Goal: Transaction & Acquisition: Purchase product/service

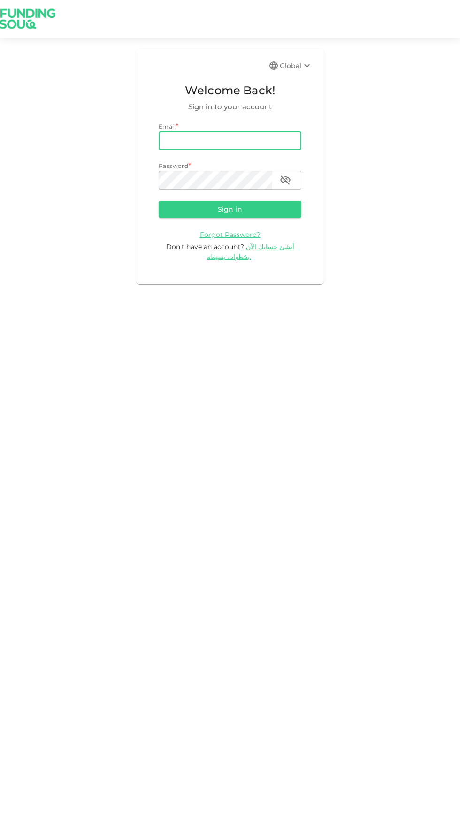
click at [235, 141] on input "email" at bounding box center [230, 140] width 143 height 19
type input "odai.m.amer@gmail.com"
click at [159, 201] on button "Sign in" at bounding box center [230, 209] width 143 height 17
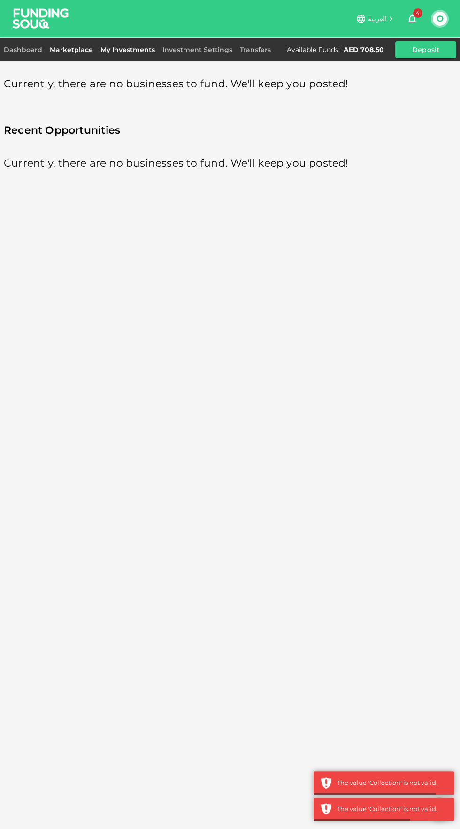
click at [143, 46] on link "My Investments" at bounding box center [128, 50] width 62 height 8
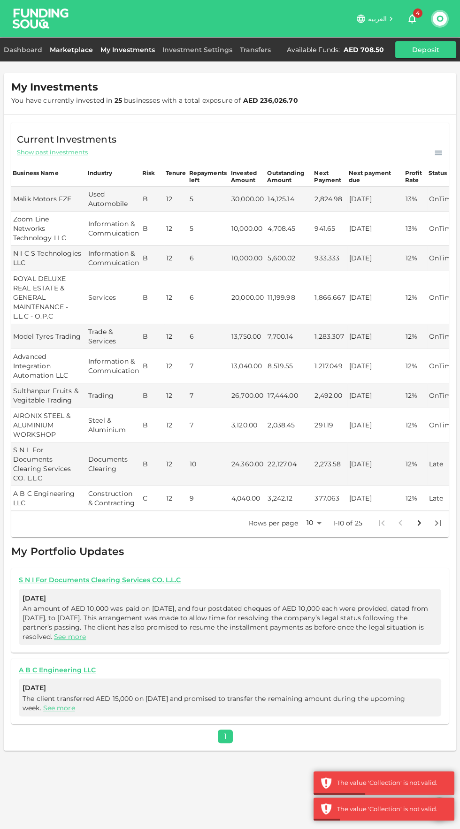
click at [75, 53] on link "Marketplace" at bounding box center [71, 50] width 51 height 8
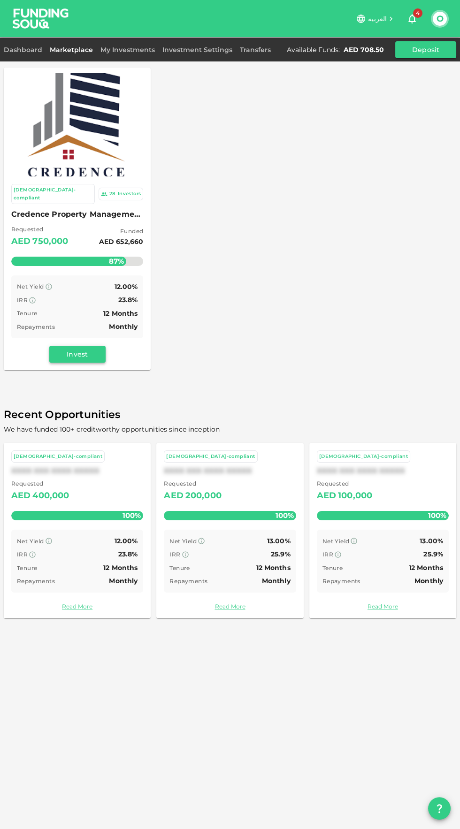
click at [88, 350] on button "Invest" at bounding box center [77, 354] width 56 height 17
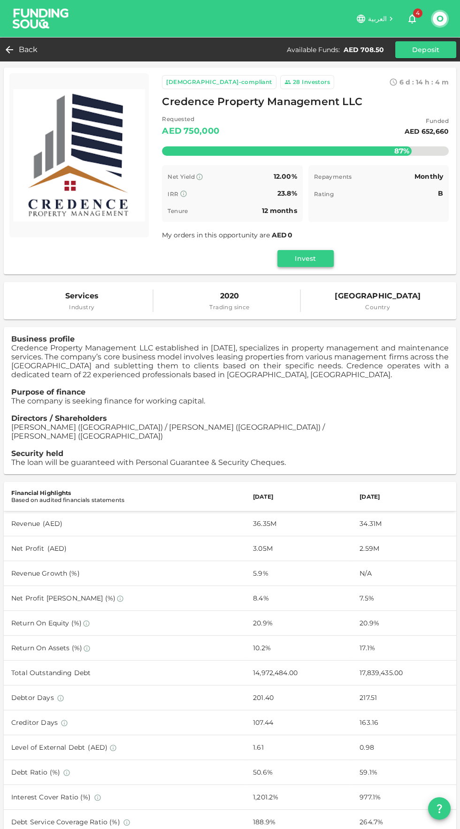
click at [322, 260] on button "Invest" at bounding box center [305, 258] width 56 height 17
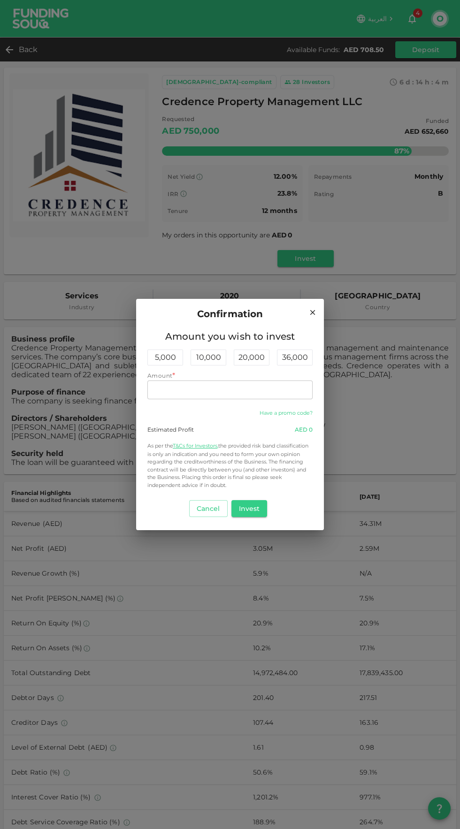
click at [266, 412] on link "Have a promo code?" at bounding box center [286, 413] width 53 height 7
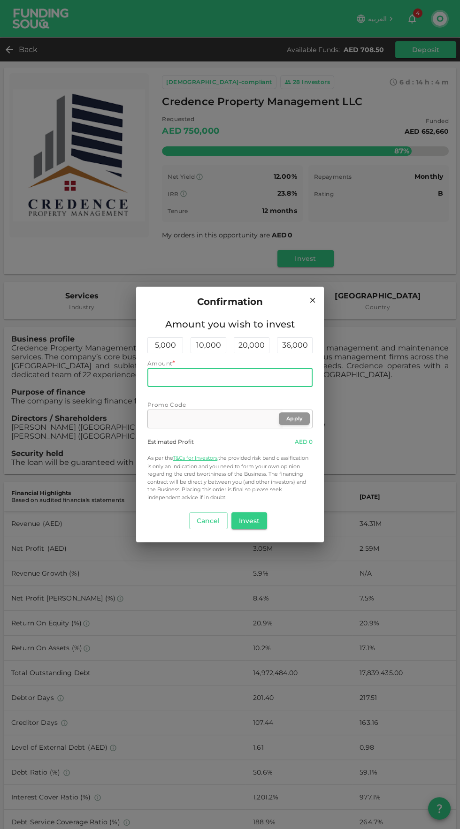
click at [255, 377] on input "Amount" at bounding box center [229, 377] width 165 height 19
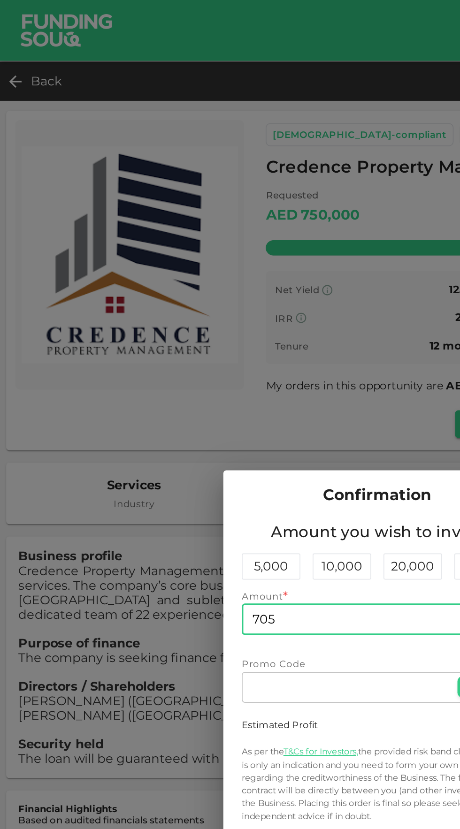
click at [206, 375] on input "705" at bounding box center [229, 377] width 165 height 19
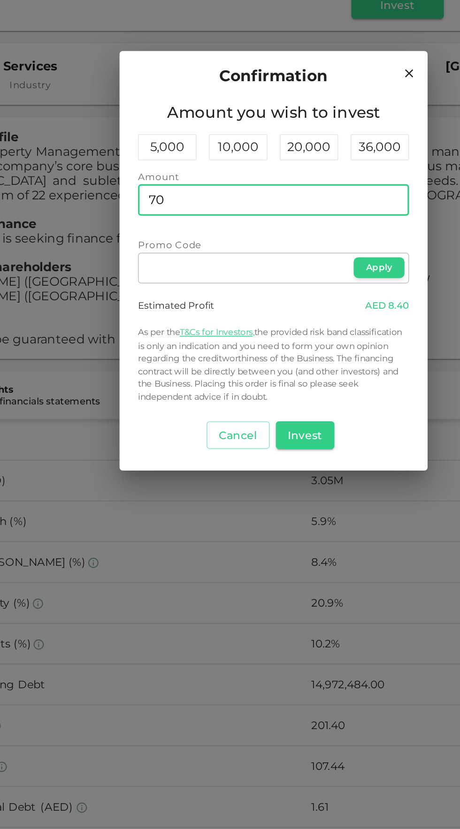
type input "700"
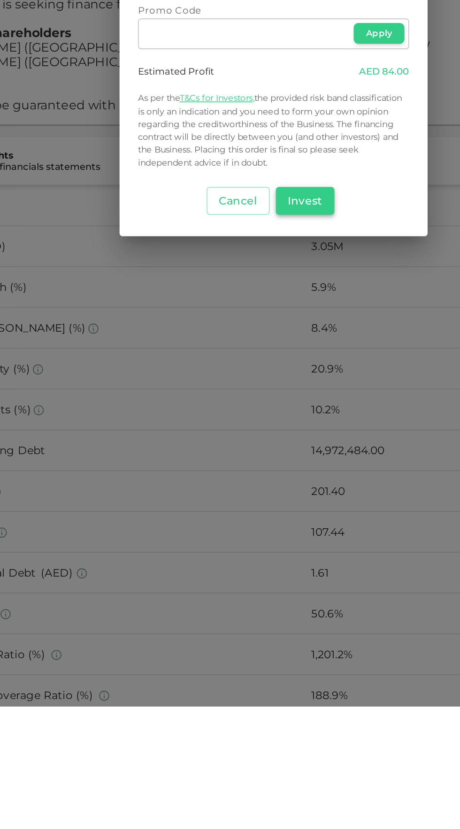
click at [253, 517] on button "Invest" at bounding box center [249, 521] width 36 height 17
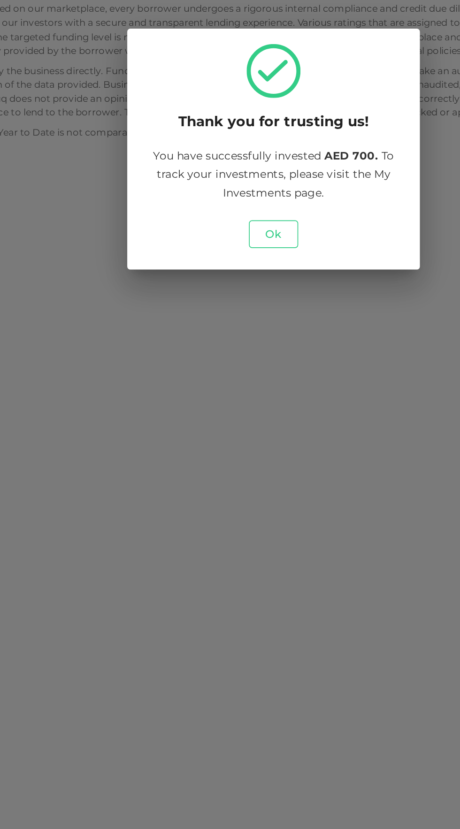
click at [236, 471] on button "Ok" at bounding box center [230, 466] width 30 height 17
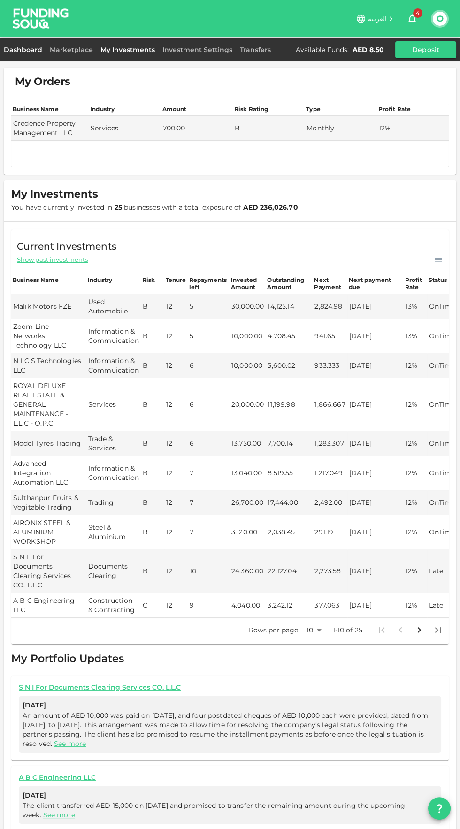
click at [34, 52] on link "Dashboard" at bounding box center [25, 50] width 42 height 8
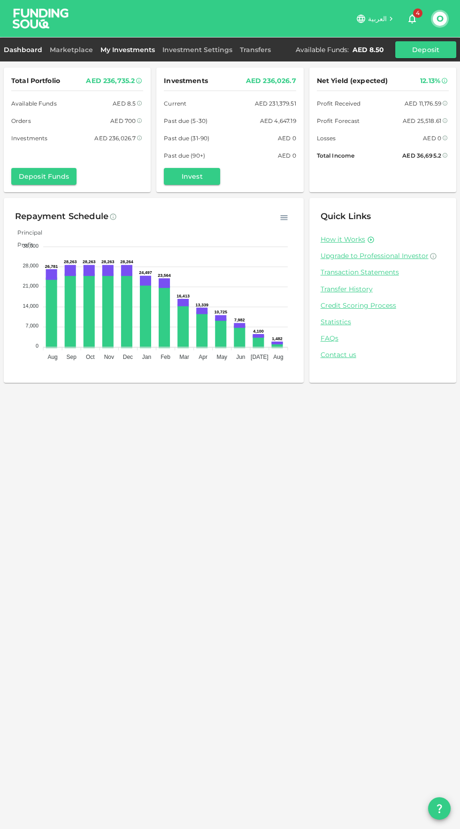
click at [137, 49] on link "My Investments" at bounding box center [128, 50] width 62 height 8
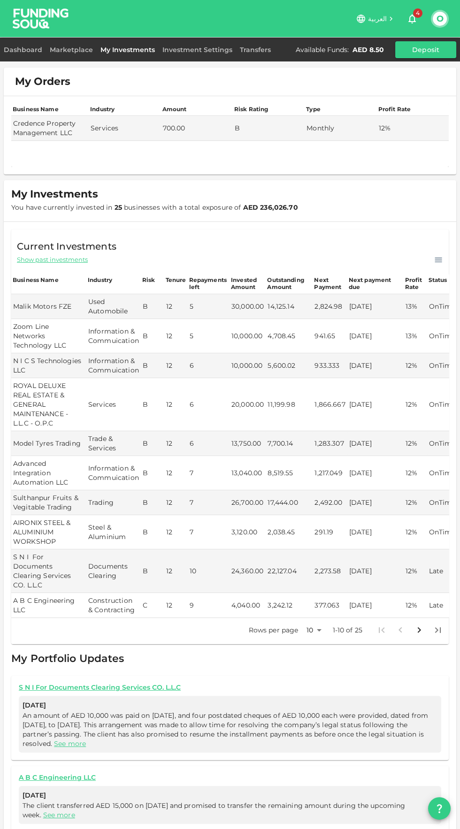
scroll to position [24, 0]
click at [423, 625] on icon "Go to next page" at bounding box center [418, 630] width 11 height 11
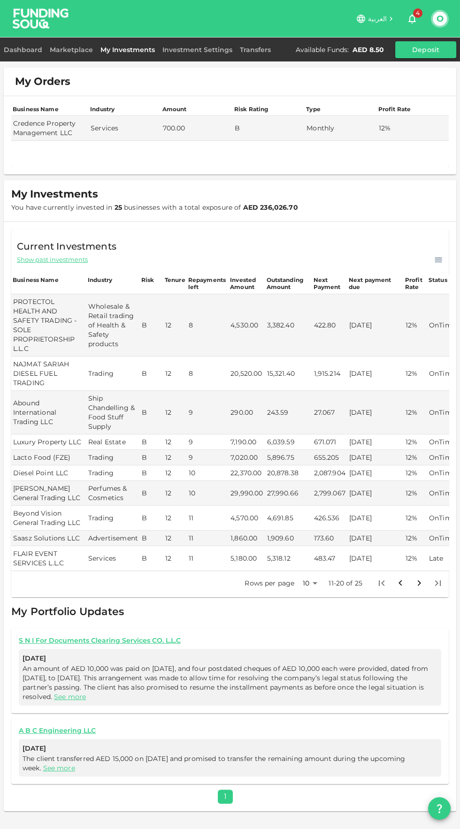
scroll to position [37, 0]
click at [424, 578] on icon "Go to next page" at bounding box center [418, 583] width 11 height 11
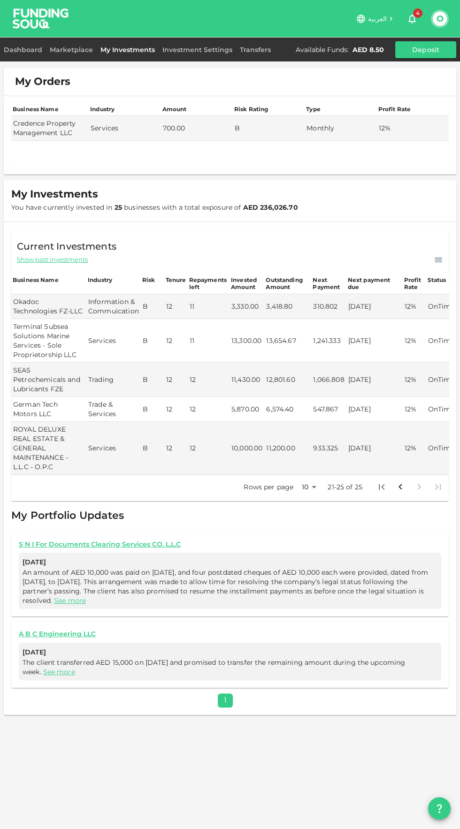
click at [400, 482] on icon "Go to previous page" at bounding box center [400, 487] width 11 height 11
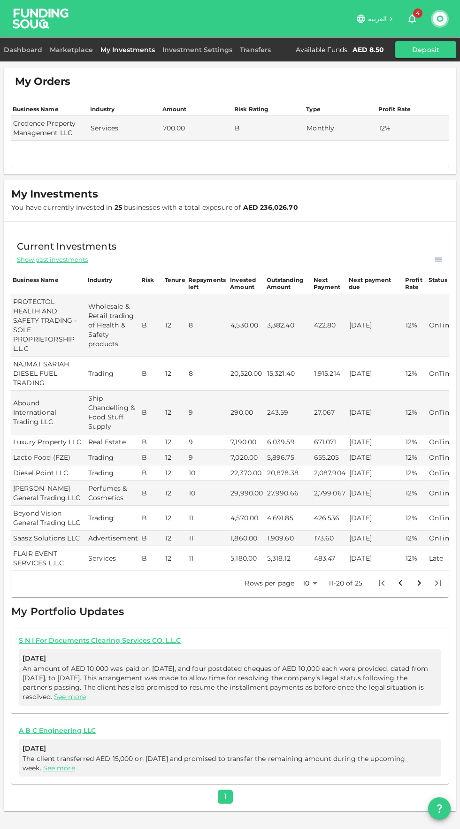
click at [401, 578] on icon "Go to previous page" at bounding box center [400, 583] width 11 height 11
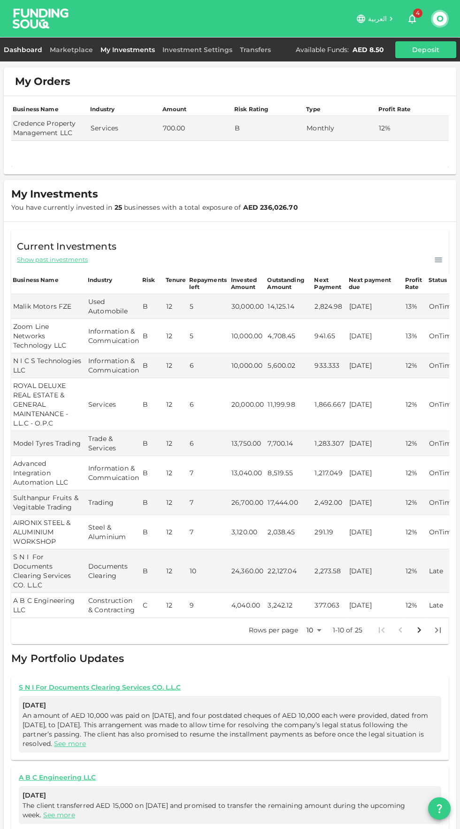
click at [37, 48] on link "Dashboard" at bounding box center [25, 50] width 42 height 8
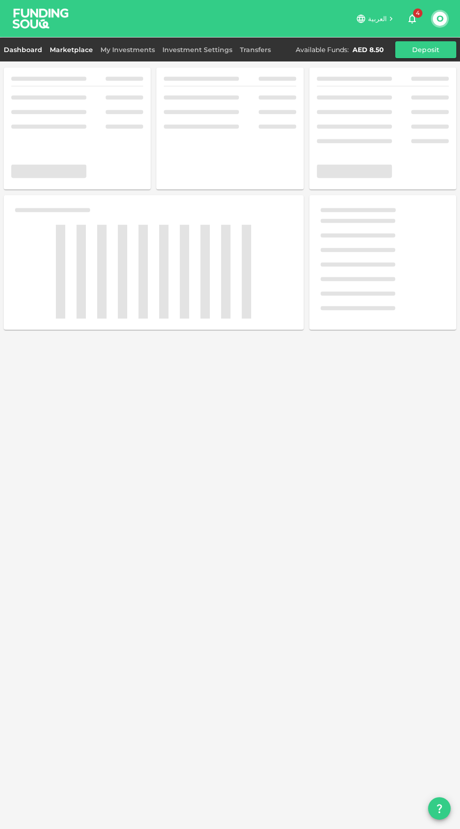
click at [84, 49] on link "Marketplace" at bounding box center [71, 50] width 51 height 8
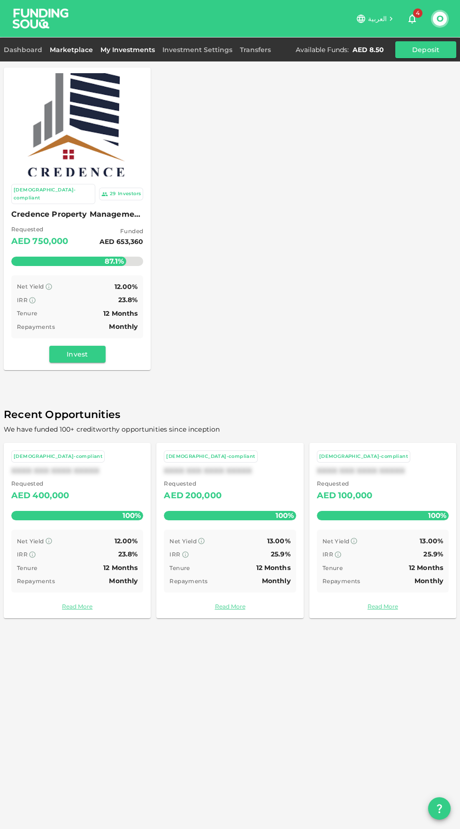
click at [132, 49] on link "My Investments" at bounding box center [128, 50] width 62 height 8
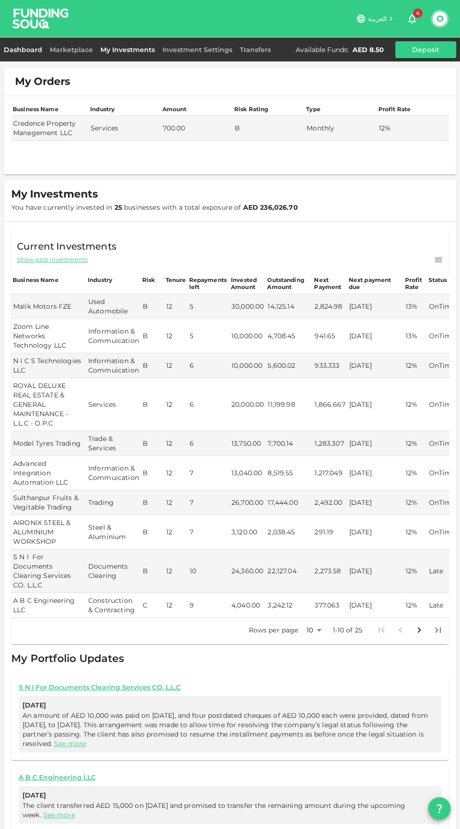
click at [40, 50] on link "Dashboard" at bounding box center [25, 50] width 42 height 8
